Goal: Find contact information: Find contact information

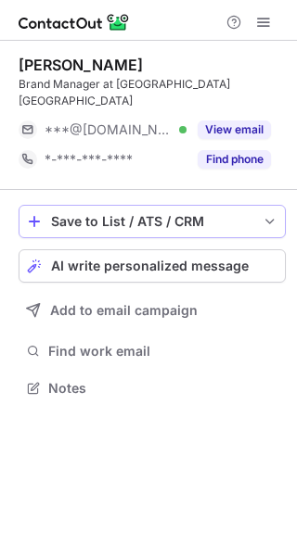
scroll to position [359, 297]
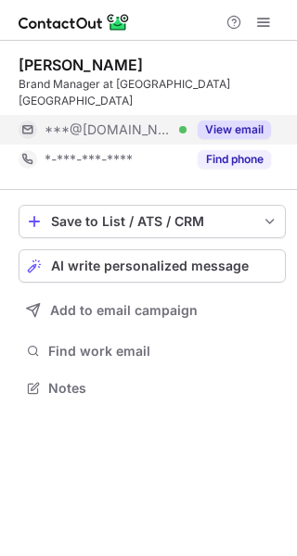
scroll to position [359, 297]
click at [209, 120] on button "View email" at bounding box center [233, 129] width 73 height 19
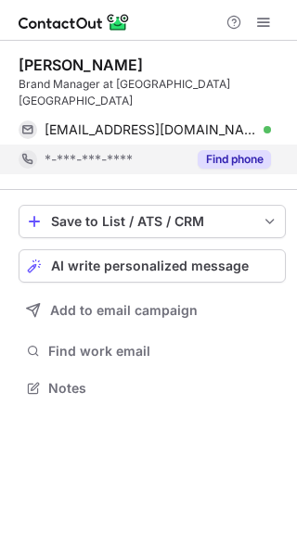
click at [215, 150] on button "Find phone" at bounding box center [233, 159] width 73 height 19
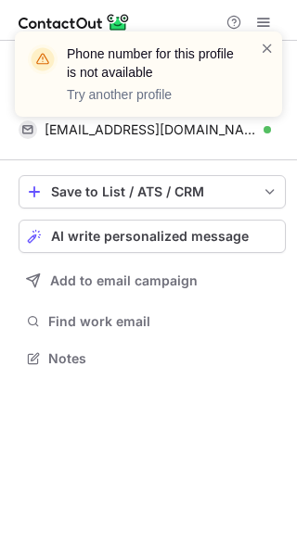
scroll to position [329, 297]
click at [272, 50] on span at bounding box center [267, 48] width 15 height 19
